Goal: Information Seeking & Learning: Check status

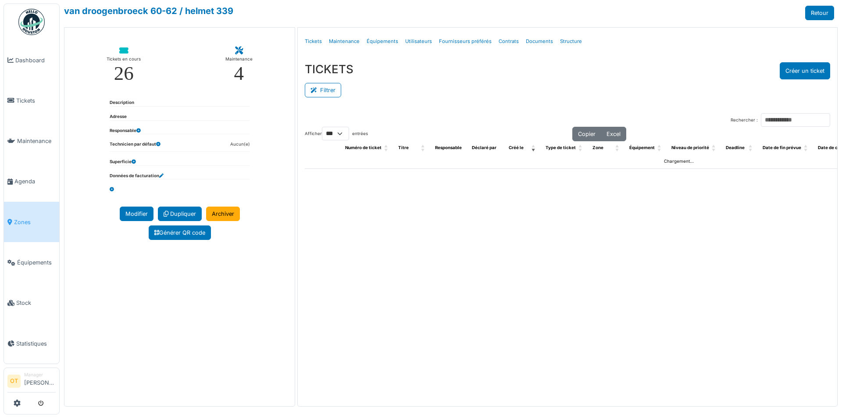
select select "***"
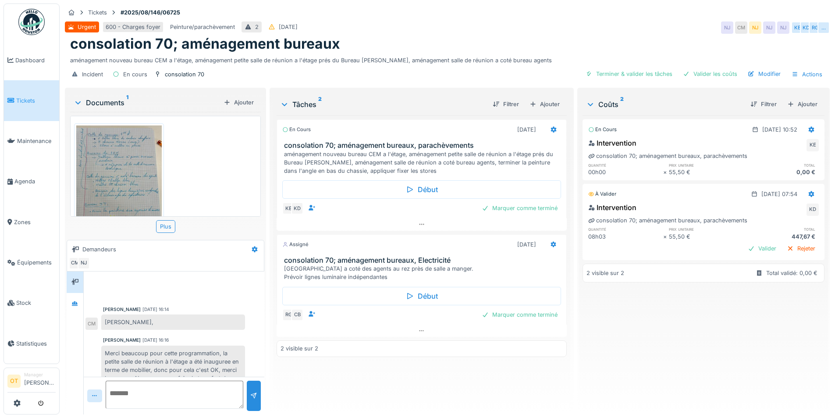
scroll to position [30, 0]
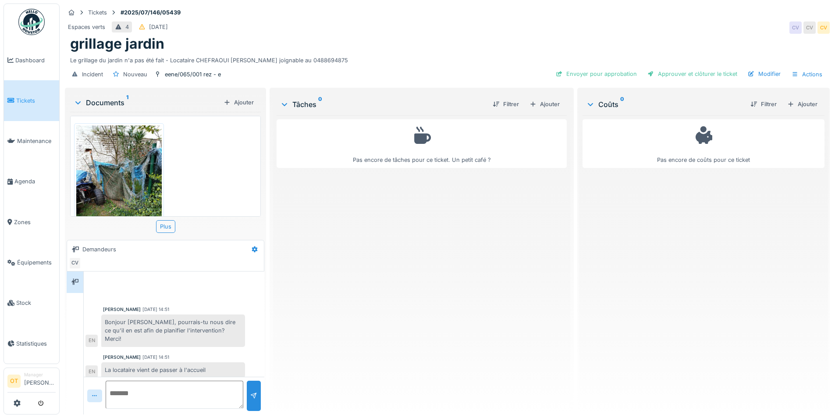
scroll to position [36, 0]
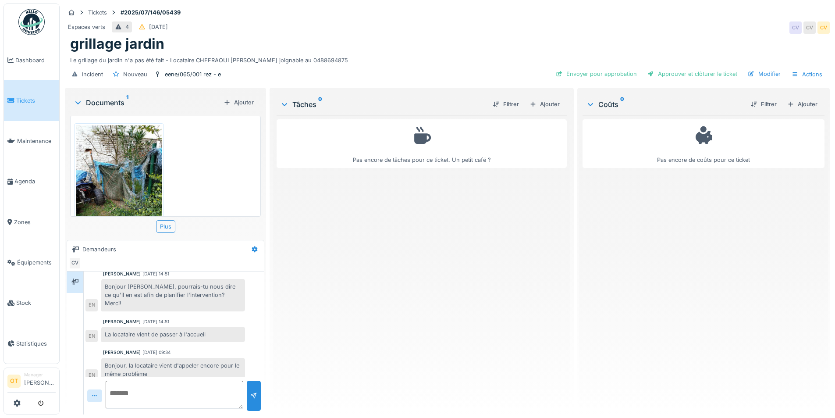
click at [132, 179] on img at bounding box center [119, 182] width 86 height 114
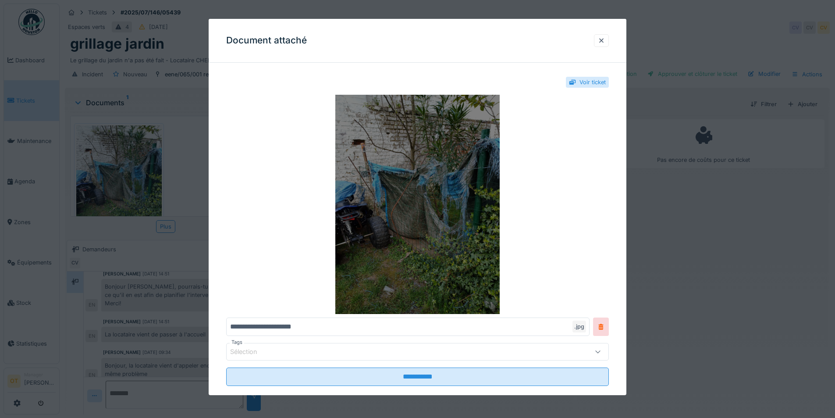
click at [428, 206] on img at bounding box center [417, 204] width 383 height 219
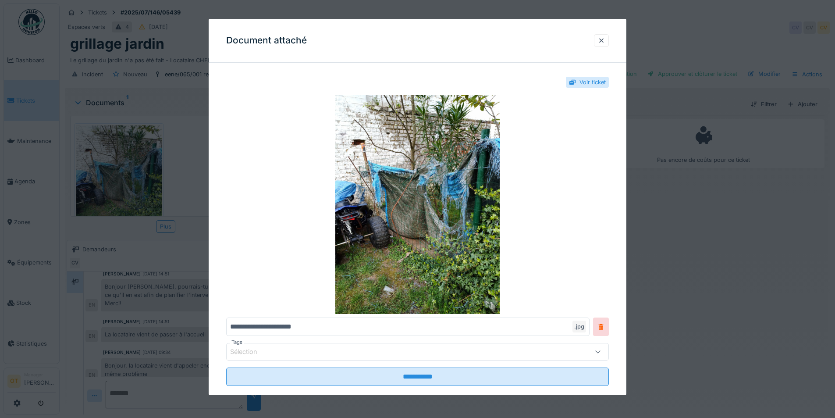
click at [148, 243] on div at bounding box center [417, 209] width 835 height 418
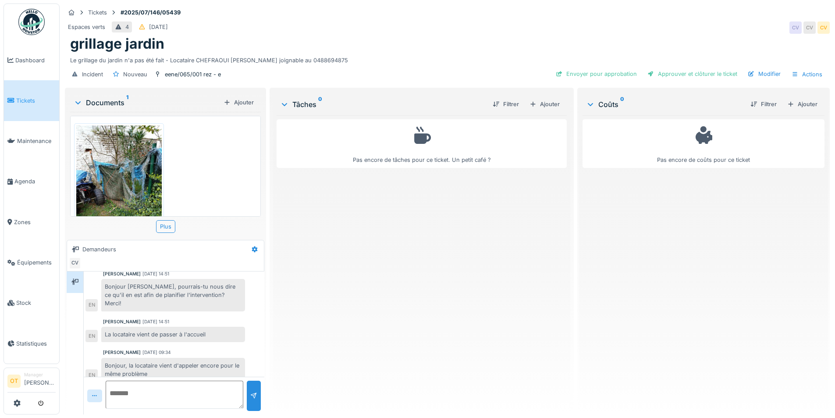
scroll to position [7, 0]
drag, startPoint x: 169, startPoint y: 37, endPoint x: 57, endPoint y: 36, distance: 112.3
click at [57, 36] on body "Dashboard Tickets Maintenance Agenda Zones Équipements Stock Statistiques OT Ma…" at bounding box center [417, 209] width 835 height 418
click at [160, 36] on h1 "grillage jardin" at bounding box center [117, 44] width 94 height 17
drag, startPoint x: 169, startPoint y: 36, endPoint x: 74, endPoint y: 37, distance: 95.2
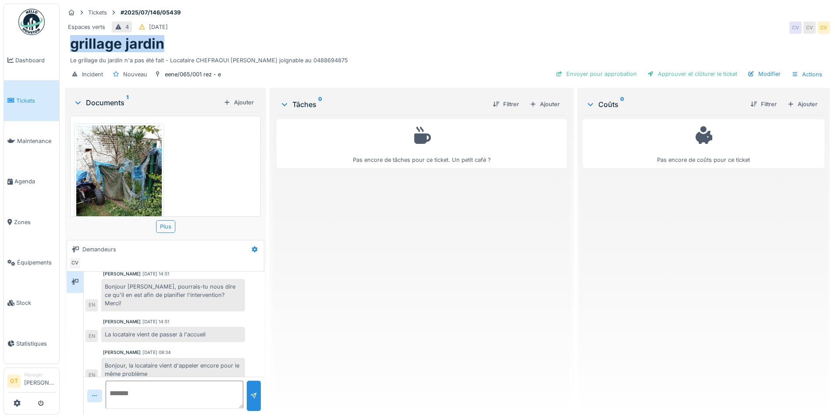
click at [74, 37] on div "grillage jardin" at bounding box center [447, 44] width 755 height 17
copy h1 "grillage jardin"
click at [200, 70] on div "eene/065/001 rez - e" at bounding box center [193, 74] width 56 height 8
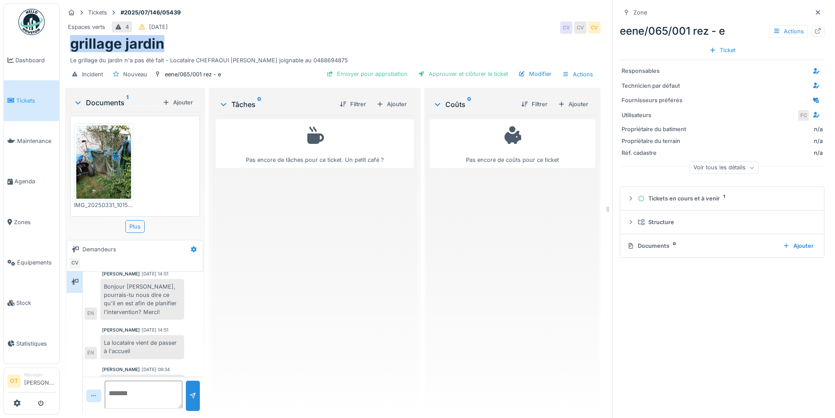
click at [815, 28] on icon at bounding box center [818, 31] width 7 height 6
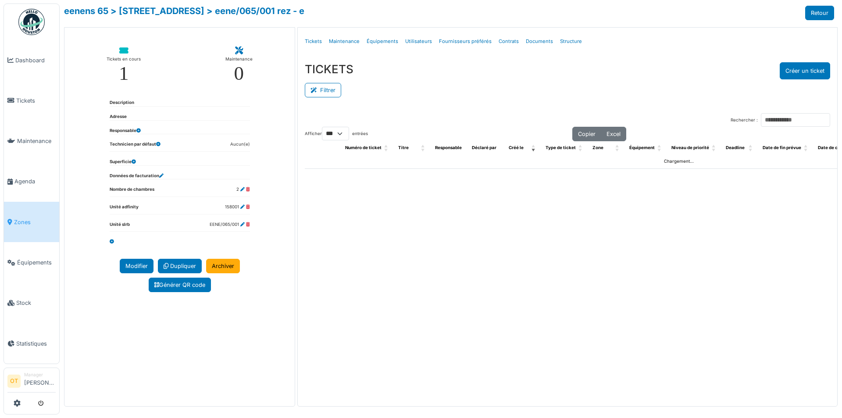
select select "***"
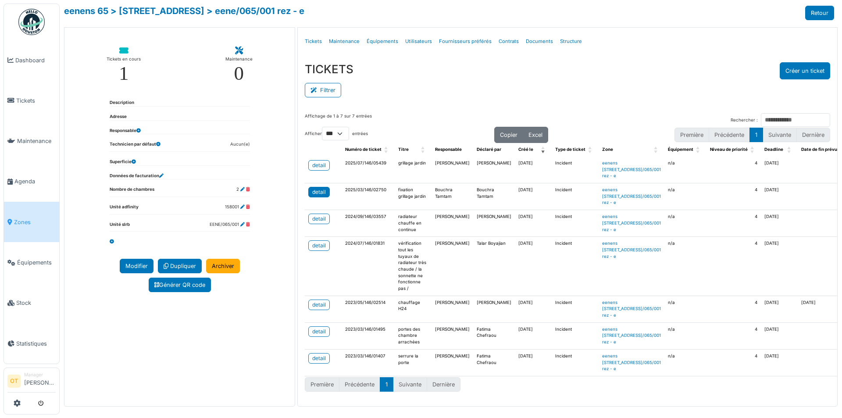
click at [313, 197] on link "detail" at bounding box center [318, 192] width 21 height 11
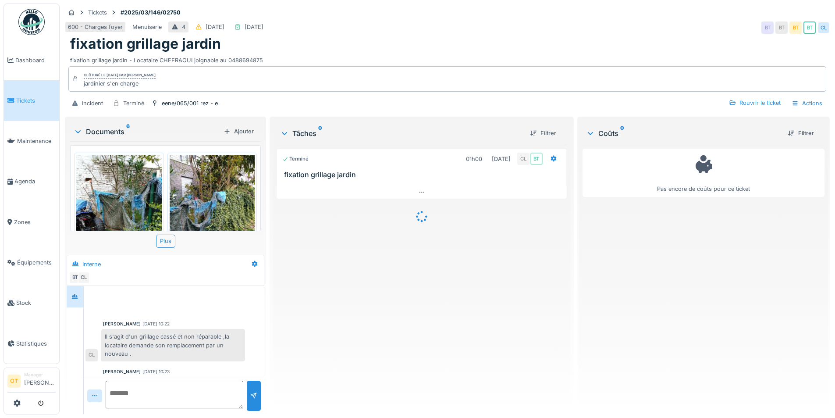
scroll to position [28, 0]
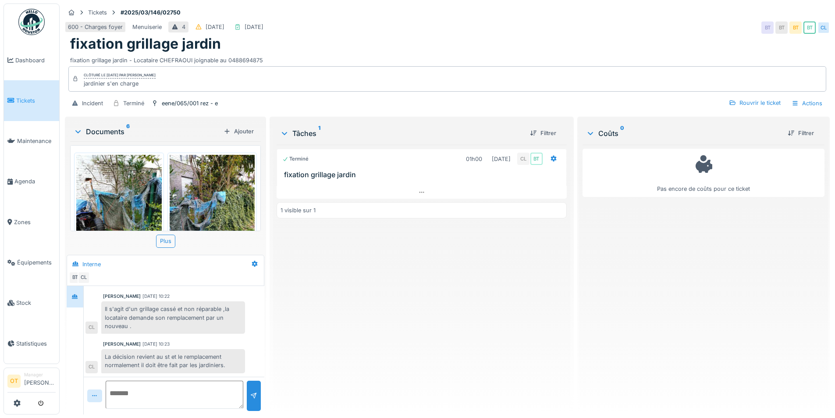
click at [124, 181] on img at bounding box center [119, 212] width 86 height 114
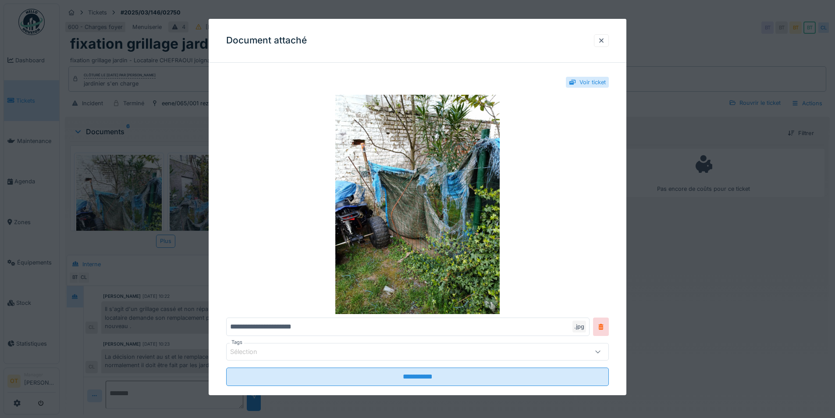
click at [682, 243] on div at bounding box center [417, 209] width 835 height 418
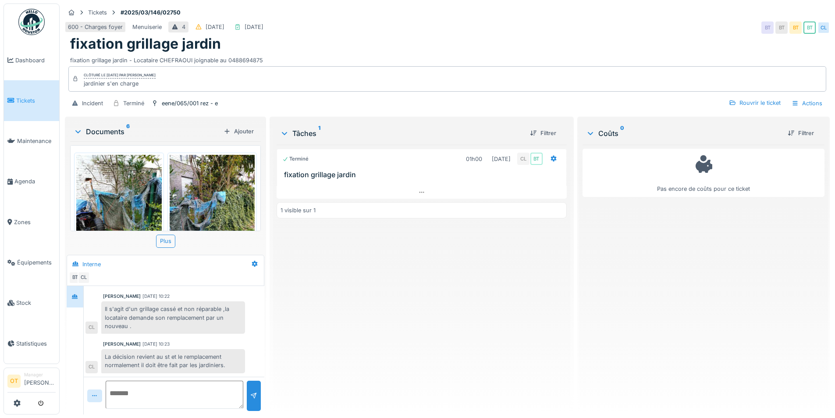
click at [209, 197] on img at bounding box center [213, 212] width 86 height 114
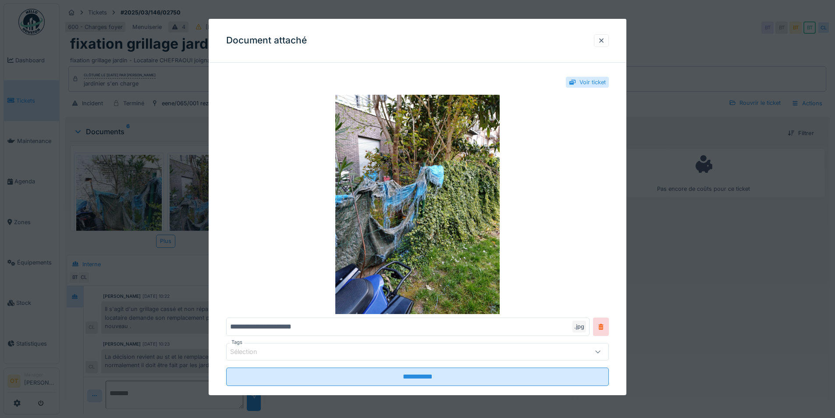
click at [171, 245] on div at bounding box center [417, 209] width 835 height 418
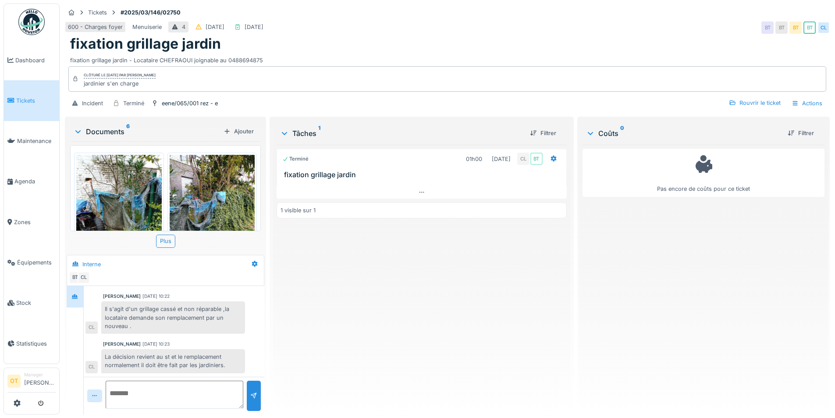
scroll to position [7, 0]
click at [210, 203] on img at bounding box center [213, 212] width 86 height 114
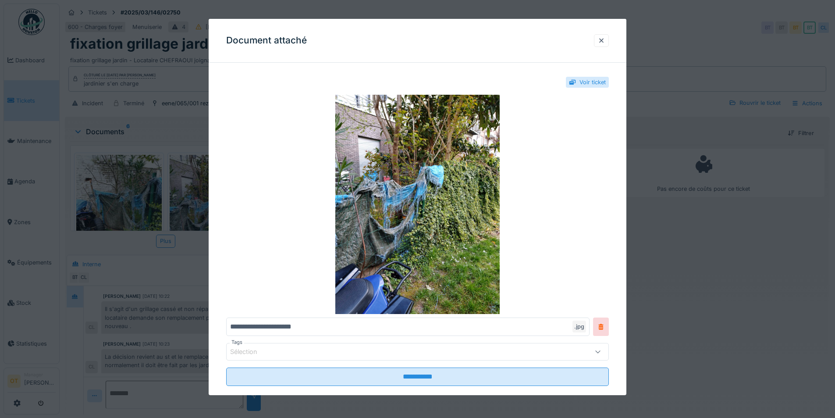
click at [193, 236] on div at bounding box center [417, 209] width 835 height 418
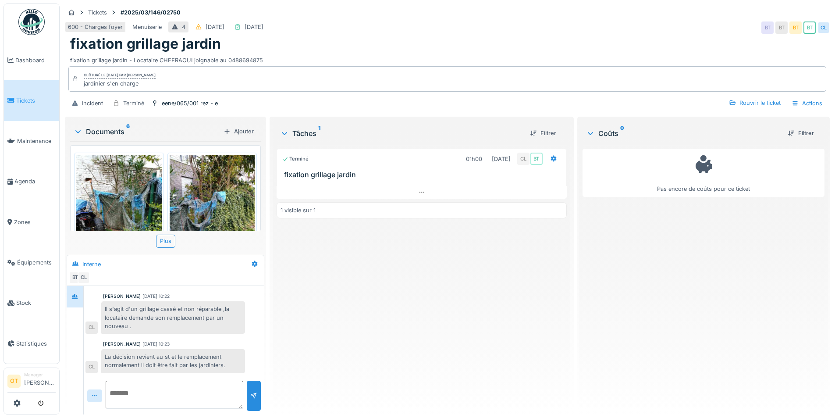
click at [121, 195] on img at bounding box center [119, 212] width 86 height 114
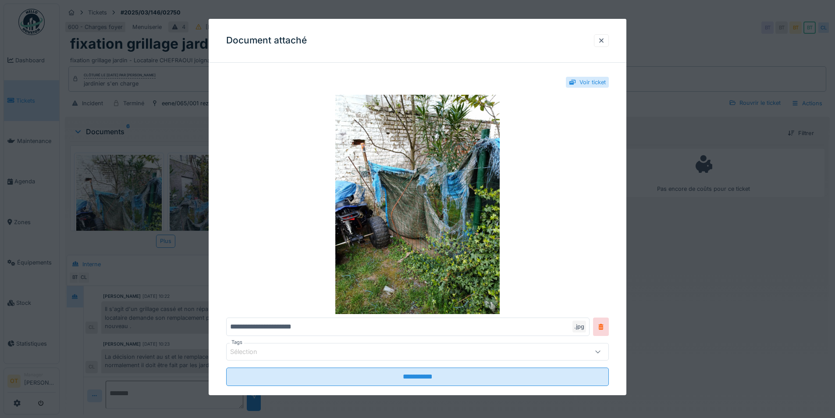
click at [133, 236] on div at bounding box center [417, 209] width 835 height 418
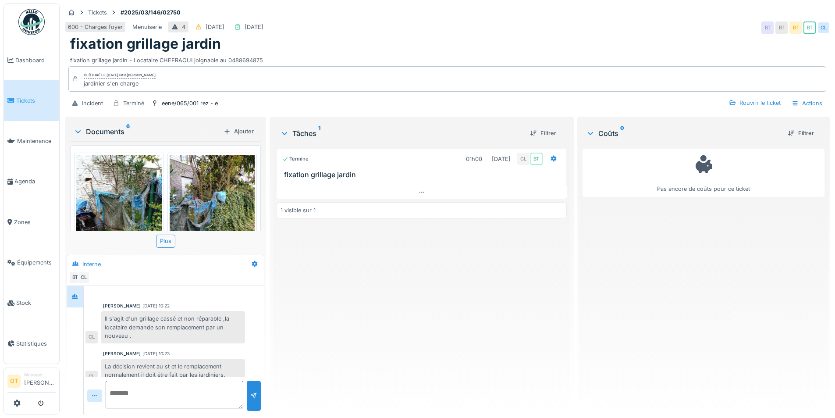
scroll to position [28, 0]
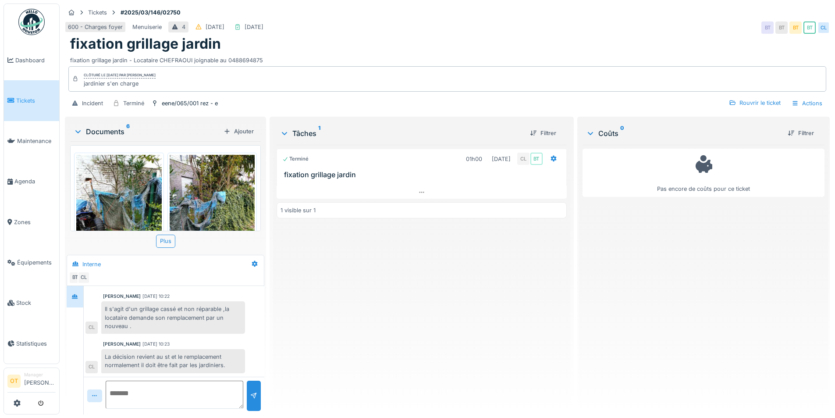
click at [133, 196] on img at bounding box center [119, 212] width 86 height 114
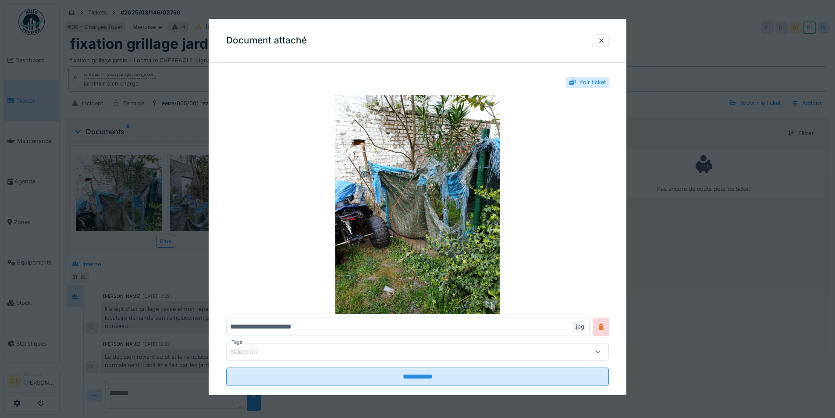
click at [156, 263] on div at bounding box center [417, 209] width 835 height 418
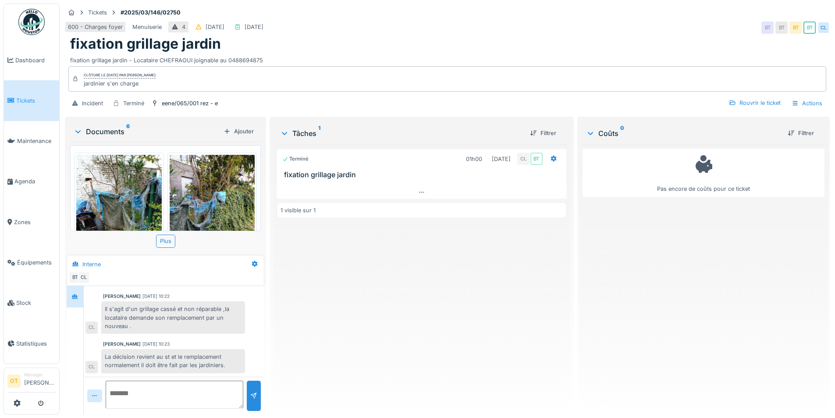
click at [192, 192] on img at bounding box center [213, 212] width 86 height 114
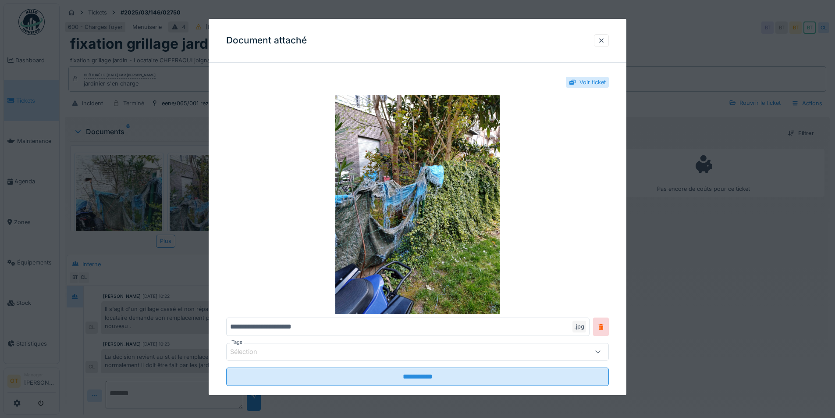
click at [188, 241] on div at bounding box center [417, 209] width 835 height 418
